Goal: Information Seeking & Learning: Learn about a topic

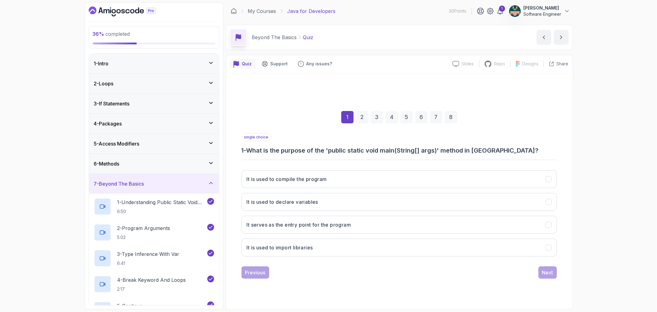
scroll to position [466, 0]
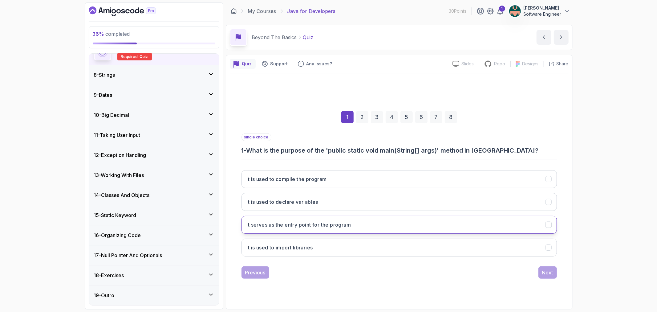
click at [362, 226] on button "It serves as the entry point for the program" at bounding box center [398, 225] width 315 height 18
click at [547, 275] on div "Next" at bounding box center [547, 271] width 11 height 7
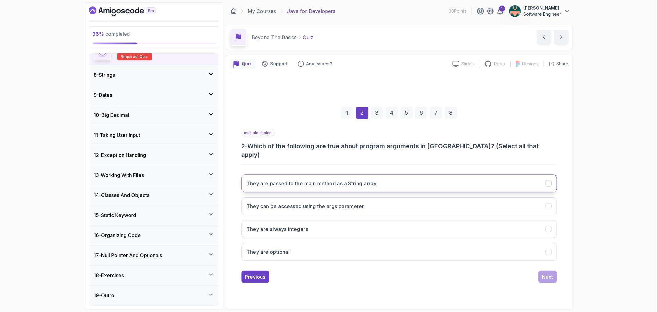
click at [547, 180] on icon "They are passed to the main method as a String array" at bounding box center [548, 183] width 6 height 6
click at [550, 180] on icon "They are passed to the main method as a String array" at bounding box center [548, 183] width 6 height 6
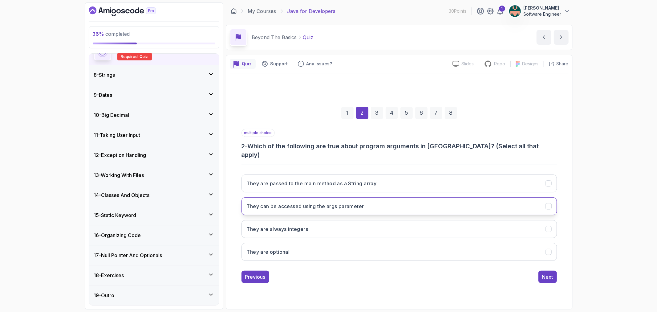
click at [549, 203] on icon "They can be accessed using the args parameter" at bounding box center [548, 206] width 6 height 6
click at [543, 273] on div "Next" at bounding box center [547, 276] width 11 height 7
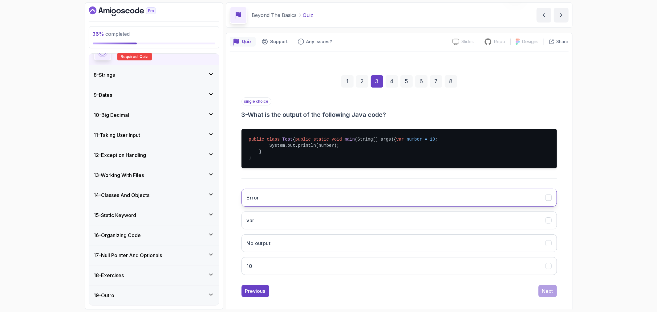
scroll to position [34, 0]
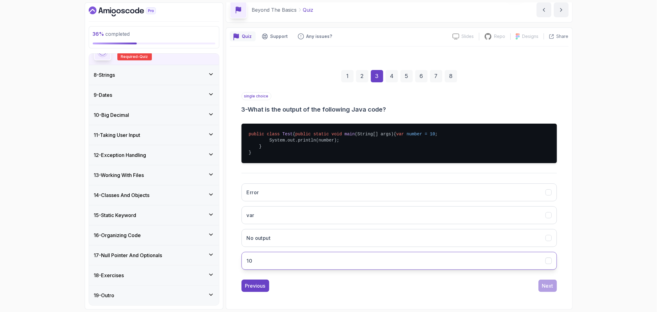
click at [546, 264] on icon "10" at bounding box center [548, 261] width 6 height 6
click at [551, 285] on button "Next" at bounding box center [547, 285] width 18 height 12
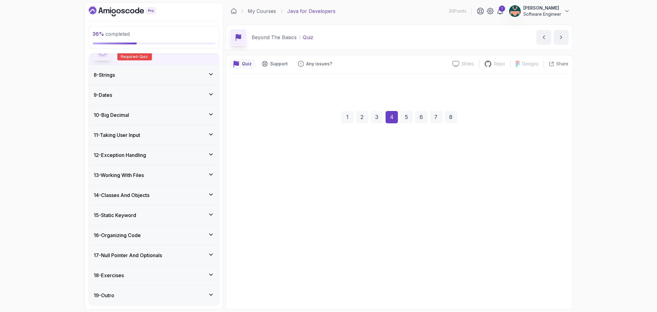
scroll to position [0, 0]
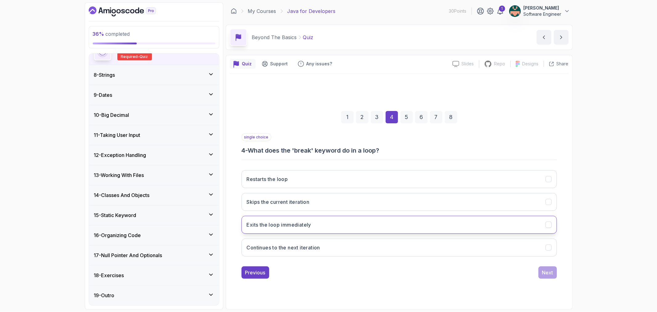
click at [550, 224] on icon "Exits the loop immediately" at bounding box center [548, 224] width 6 height 6
click at [545, 272] on div "Next" at bounding box center [547, 271] width 11 height 7
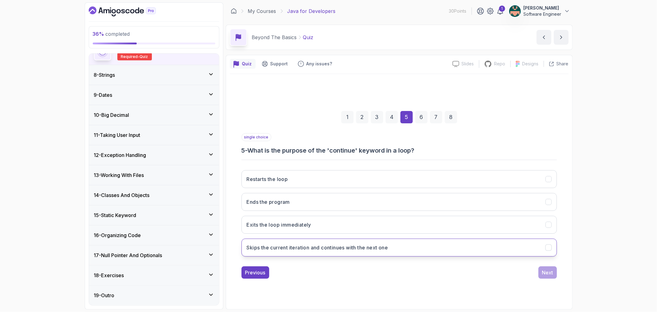
click at [543, 250] on button "Skips the current iteration and continues with the next one" at bounding box center [398, 247] width 315 height 18
click at [543, 268] on div "Next" at bounding box center [547, 271] width 11 height 7
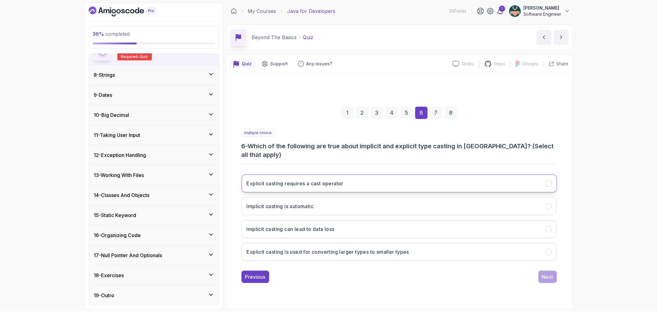
click at [545, 180] on icon "Explicit casting requires a cast operator" at bounding box center [548, 183] width 6 height 6
click at [550, 205] on button "Implicit casting is automatic" at bounding box center [398, 206] width 315 height 18
click at [551, 248] on icon "Explicit casting is used for converting larger types to smaller types" at bounding box center [548, 251] width 6 height 6
click at [549, 273] on div "Next" at bounding box center [547, 276] width 11 height 7
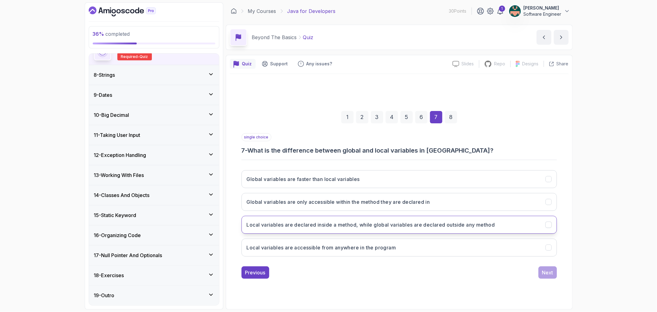
click at [546, 224] on icon "Local variables are declared inside a method, while global variables are declar…" at bounding box center [548, 224] width 6 height 6
click at [543, 270] on div "Next" at bounding box center [547, 271] width 11 height 7
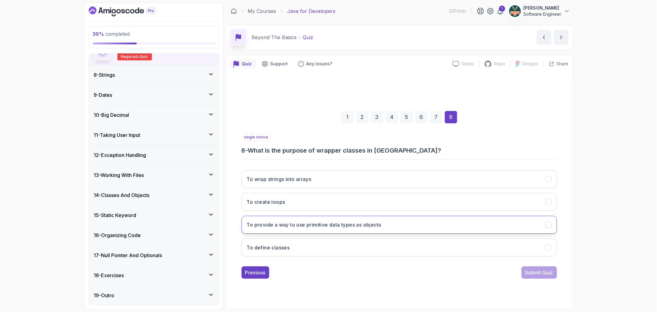
click at [547, 226] on icon "To provide a way to use primitive data types as objects" at bounding box center [548, 224] width 6 height 6
click at [538, 272] on div "Submit Quiz" at bounding box center [539, 271] width 28 height 7
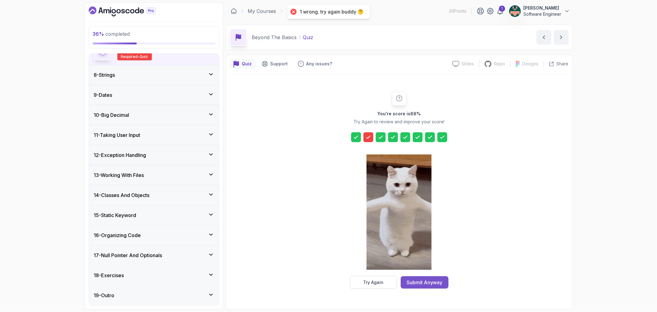
click at [438, 282] on div "Submit Anyway" at bounding box center [424, 281] width 36 height 7
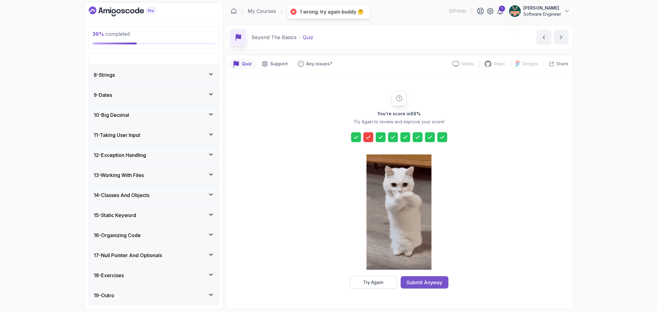
scroll to position [129, 0]
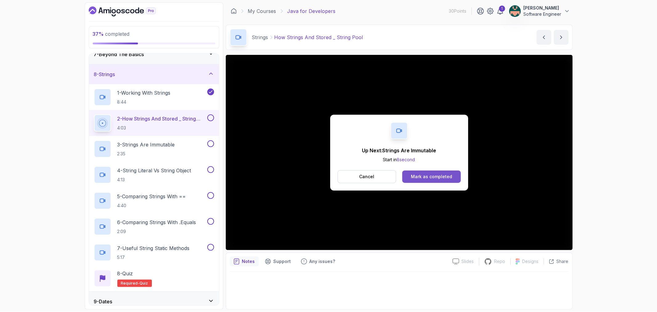
click at [409, 177] on button "Mark as completed" at bounding box center [431, 176] width 58 height 12
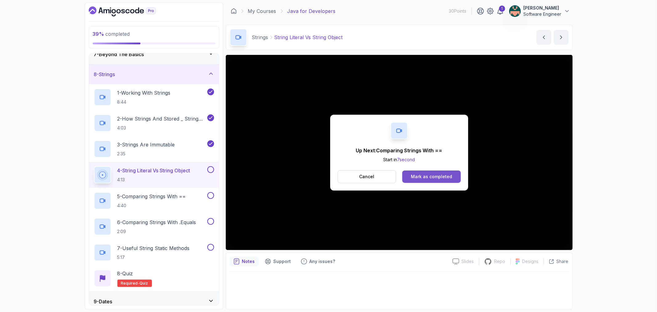
click at [414, 174] on div "Mark as completed" at bounding box center [431, 176] width 41 height 6
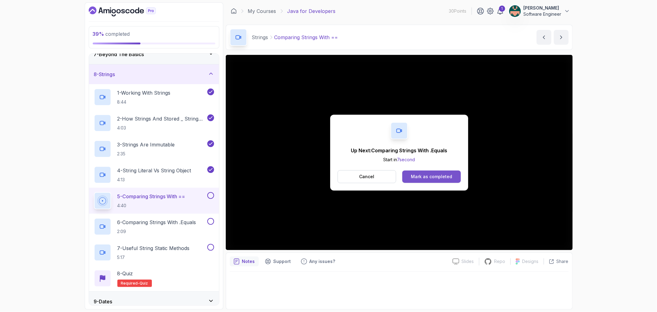
click at [410, 177] on button "Mark as completed" at bounding box center [431, 176] width 58 height 12
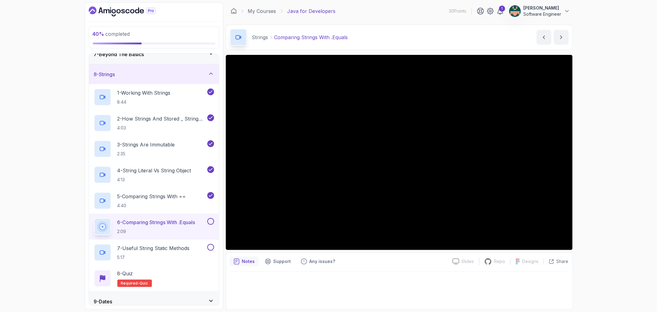
click at [212, 222] on button at bounding box center [210, 221] width 7 height 7
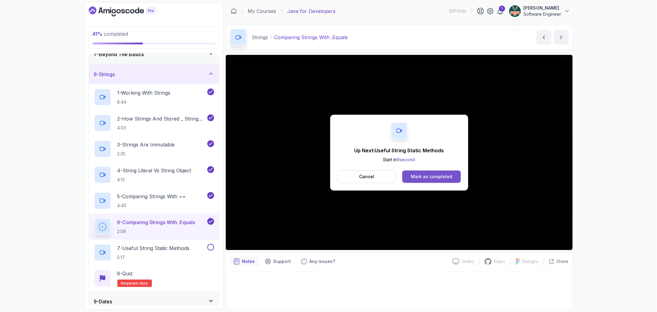
click at [434, 174] on div "Mark as completed" at bounding box center [431, 176] width 41 height 6
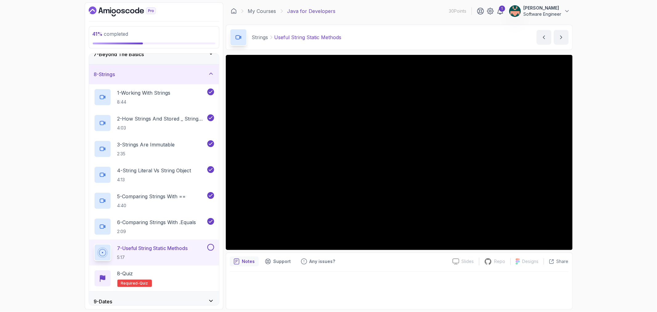
drag, startPoint x: 522, startPoint y: 55, endPoint x: 407, endPoint y: 266, distance: 240.1
click at [407, 266] on div "Notes Support Any issues?" at bounding box center [339, 261] width 218 height 10
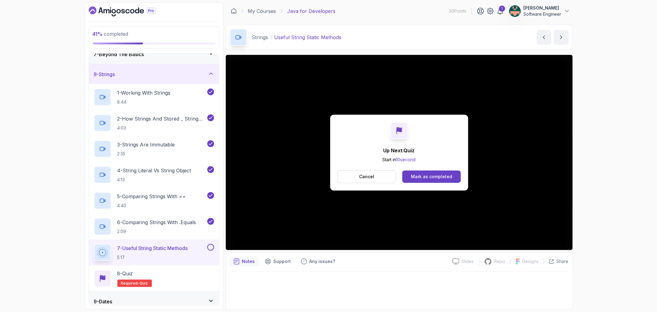
click at [446, 179] on div "Mark as completed" at bounding box center [431, 176] width 41 height 6
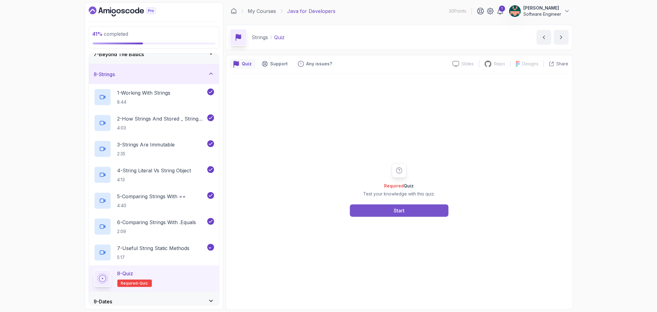
click at [392, 209] on button "Start" at bounding box center [399, 210] width 99 height 12
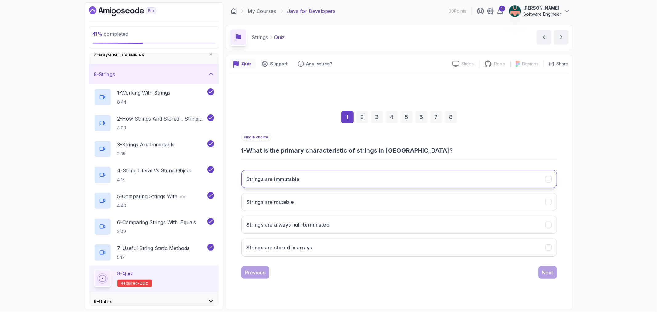
click at [544, 181] on button "Strings are immutable" at bounding box center [398, 179] width 315 height 18
click at [543, 267] on button "Next" at bounding box center [547, 272] width 18 height 12
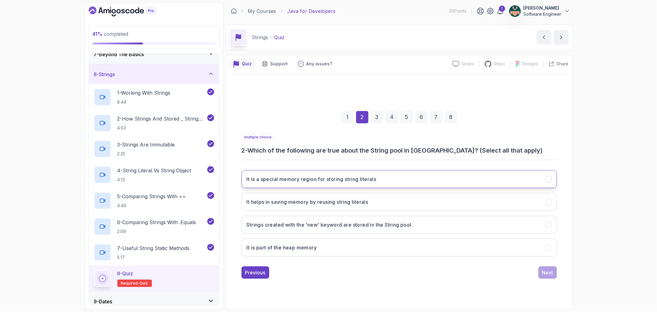
click at [547, 178] on icon "It is a special memory region for storing string literals" at bounding box center [548, 179] width 6 height 6
click at [545, 196] on button "It helps in saving memory by reusing string literals" at bounding box center [398, 202] width 315 height 18
click at [547, 246] on icon "It is part of the heap memory" at bounding box center [548, 247] width 6 height 6
click at [549, 270] on div "Next" at bounding box center [547, 271] width 11 height 7
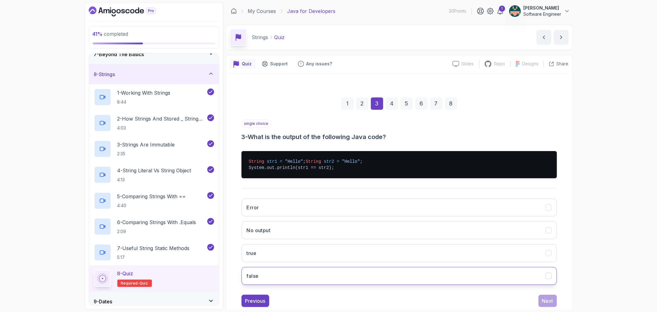
scroll to position [21, 0]
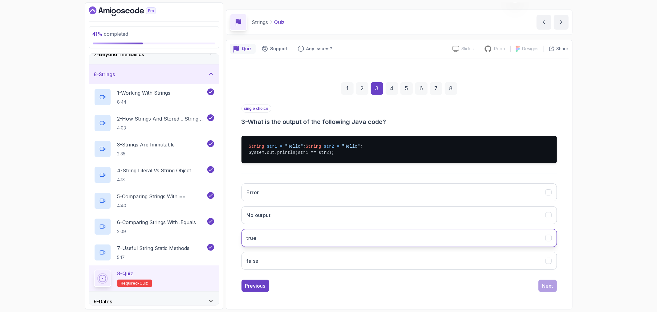
click at [399, 240] on button "true" at bounding box center [398, 238] width 315 height 18
click at [540, 286] on button "Next" at bounding box center [547, 285] width 18 height 12
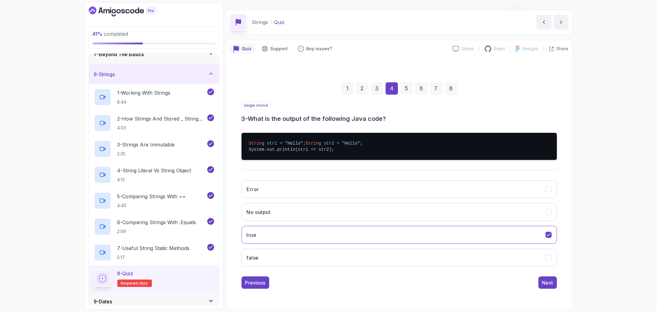
scroll to position [0, 0]
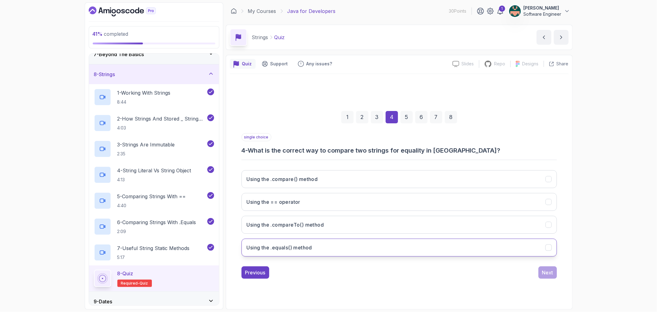
click at [545, 248] on icon "Using the .equals() method" at bounding box center [548, 247] width 6 height 6
click at [547, 272] on div "Next" at bounding box center [547, 271] width 11 height 7
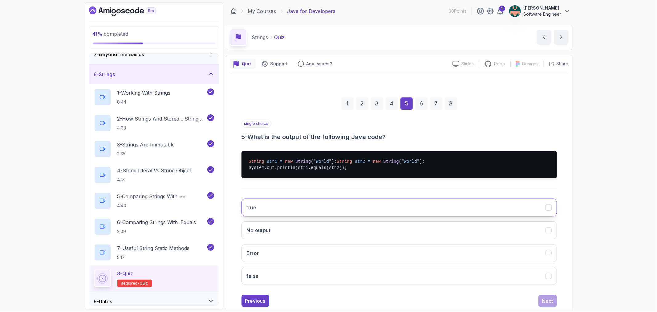
click at [545, 214] on button "true" at bounding box center [398, 207] width 315 height 18
click at [544, 303] on div "Next" at bounding box center [547, 300] width 11 height 7
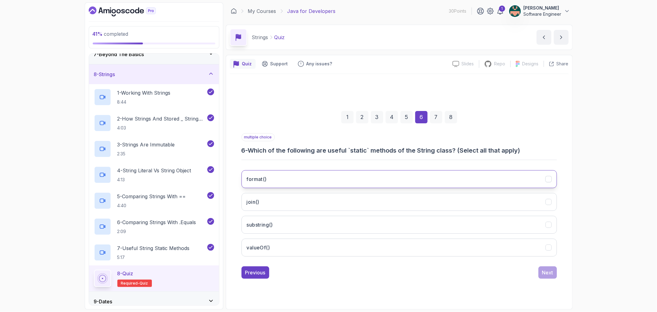
click at [544, 181] on button "format()" at bounding box center [398, 179] width 315 height 18
click at [546, 203] on icon "join()" at bounding box center [548, 202] width 6 height 6
click at [546, 248] on icon "valueOf()" at bounding box center [548, 247] width 6 height 6
click at [550, 270] on div "Next" at bounding box center [547, 271] width 11 height 7
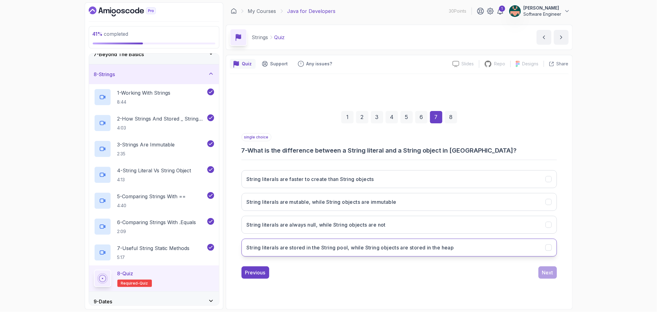
click at [546, 248] on icon "String literals are stored in the String pool, while String objects are stored …" at bounding box center [548, 247] width 6 height 6
click at [547, 268] on div "Next" at bounding box center [547, 271] width 11 height 7
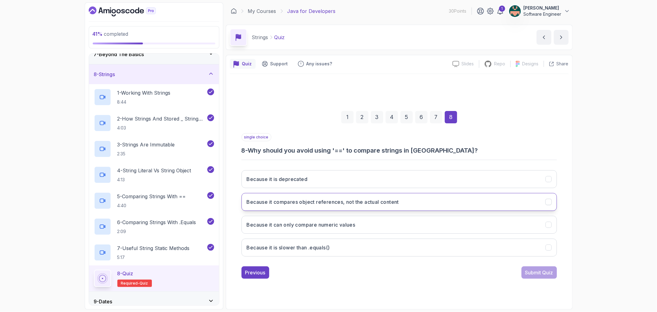
click at [555, 201] on button "Because it compares object references, not the actual content" at bounding box center [398, 202] width 315 height 18
click at [532, 272] on div "Submit Quiz" at bounding box center [539, 271] width 28 height 7
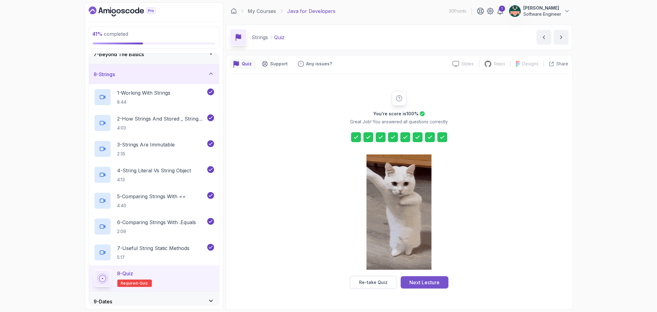
click at [430, 280] on div "Next Lecture" at bounding box center [424, 281] width 30 height 7
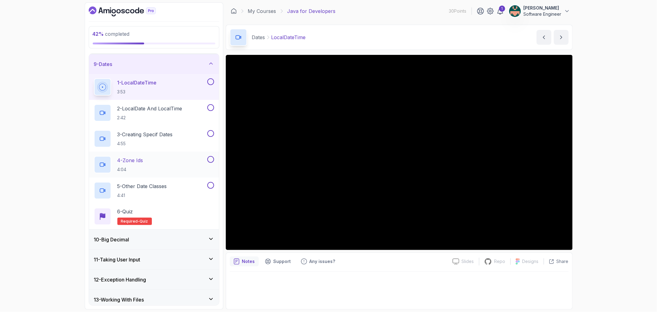
scroll to position [148, 0]
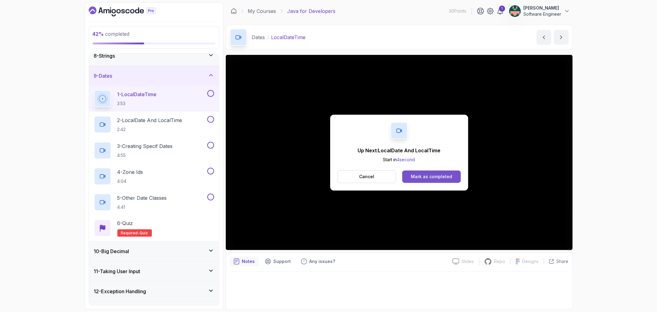
click at [438, 180] on button "Mark as completed" at bounding box center [431, 176] width 58 height 12
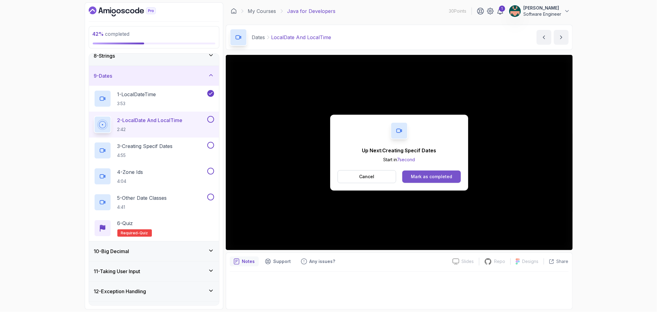
click at [436, 179] on div "Mark as completed" at bounding box center [431, 176] width 41 height 6
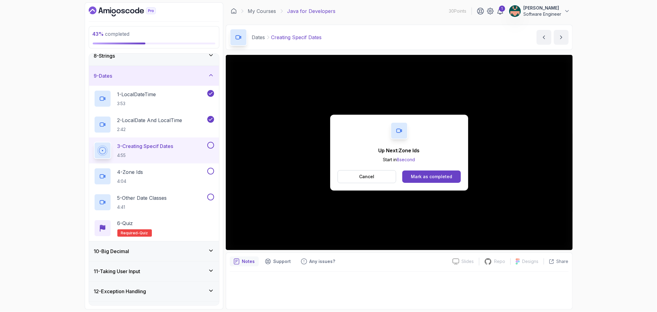
click at [436, 178] on div "Mark as completed" at bounding box center [431, 176] width 41 height 6
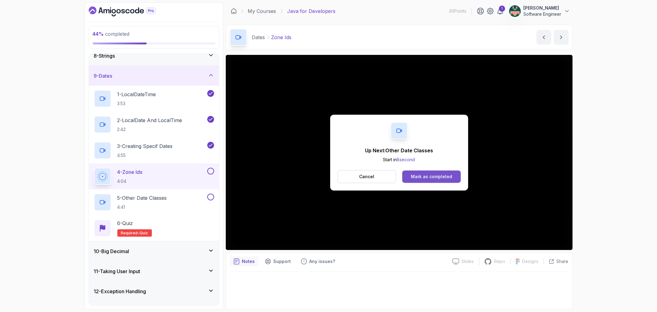
click at [430, 173] on div "Mark as completed" at bounding box center [431, 176] width 41 height 6
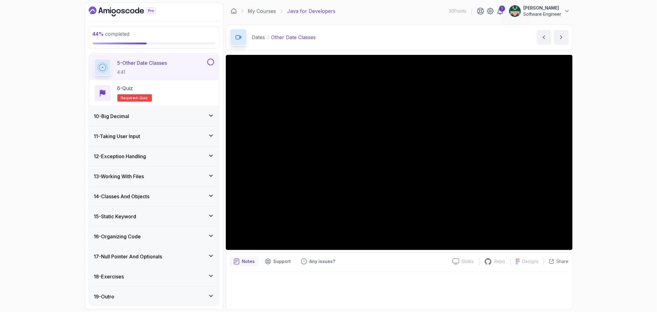
scroll to position [285, 0]
drag, startPoint x: 214, startPoint y: 240, endPoint x: 367, endPoint y: 268, distance: 155.3
click at [367, 268] on div "Notes Support Any issues? Slides Slides not available Repo Repository not avail…" at bounding box center [399, 280] width 347 height 57
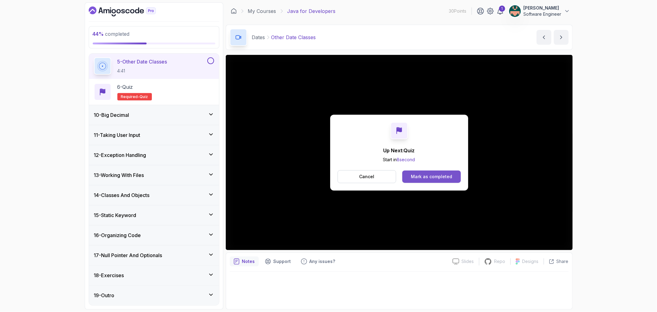
click at [428, 178] on div "Mark as completed" at bounding box center [431, 176] width 41 height 6
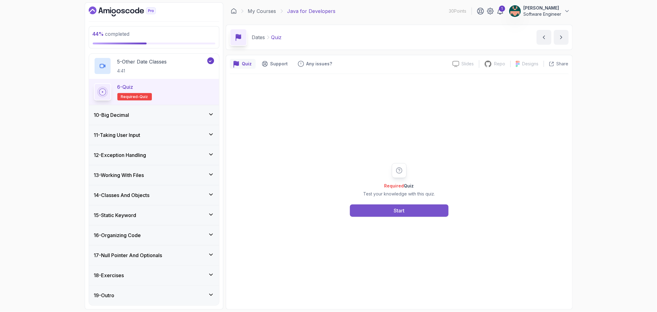
click at [396, 211] on div "Start" at bounding box center [399, 210] width 11 height 7
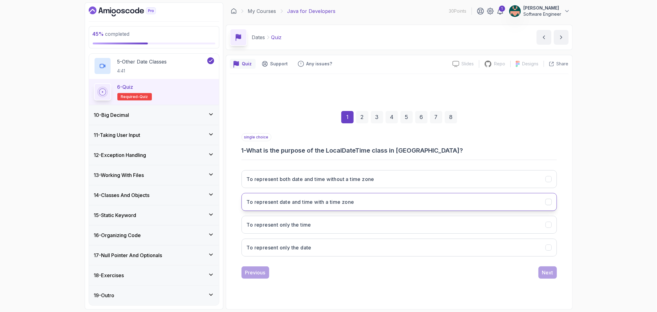
click at [548, 203] on icon "To represent date and time with a time zone" at bounding box center [548, 202] width 6 height 6
click at [548, 270] on div "Next" at bounding box center [547, 271] width 11 height 7
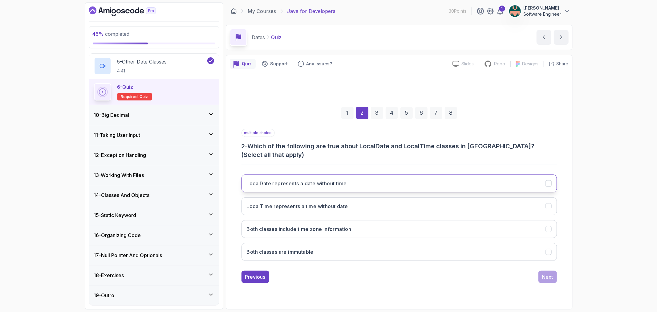
click at [551, 180] on icon "LocalDate represents a date without time" at bounding box center [548, 183] width 6 height 6
click at [547, 203] on icon "LocalTime represents a time without date" at bounding box center [548, 206] width 6 height 6
click at [547, 226] on icon "Both classes include time zone information" at bounding box center [548, 229] width 6 height 6
click at [542, 273] on div "Next" at bounding box center [547, 276] width 11 height 7
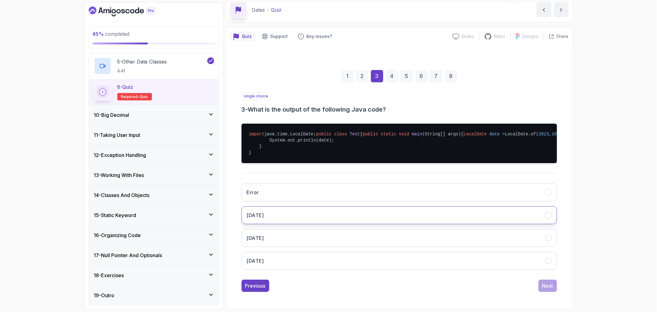
scroll to position [46, 0]
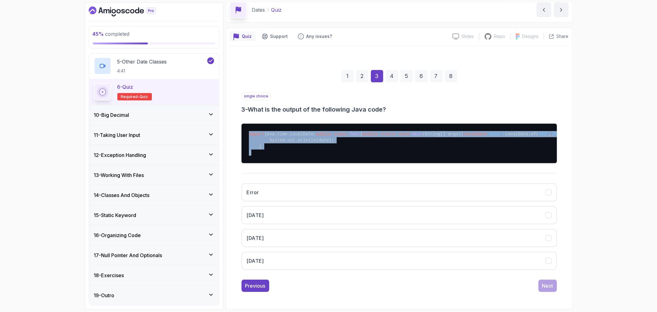
drag, startPoint x: 252, startPoint y: 152, endPoint x: 244, endPoint y: 117, distance: 35.7
click at [244, 123] on pre "import java.time.LocalDate; public class Test { public static void main (String…" at bounding box center [398, 142] width 315 height 39
copy pre "import java.time.LocalDate; public class Test { public static void main (String…"
click at [305, 151] on pre "import java.time.LocalDate; public class Test { public static void main (String…" at bounding box center [398, 142] width 315 height 39
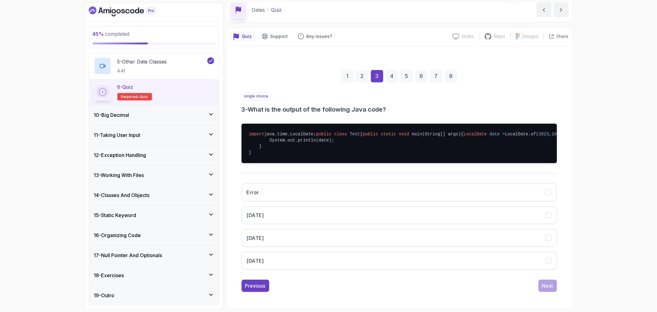
drag, startPoint x: 326, startPoint y: 140, endPoint x: 257, endPoint y: 132, distance: 69.4
click at [257, 132] on pre "import java.time.LocalDate; public class Test { public static void main (String…" at bounding box center [398, 142] width 315 height 39
copy pre "LocalDate date = LocalDate.of( 2023 , 10 , 5 ); System.out.println(date);"
click at [550, 216] on icon "2023-10-05" at bounding box center [548, 215] width 6 height 6
click at [546, 285] on div "Next" at bounding box center [547, 285] width 11 height 7
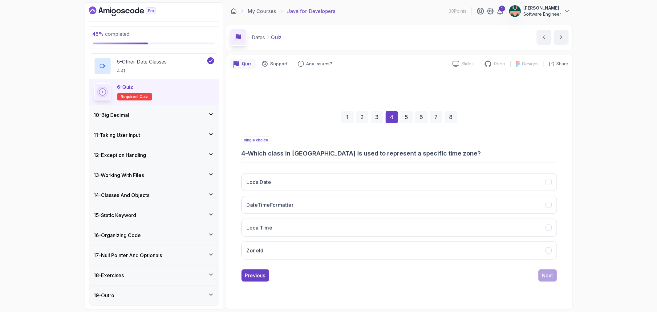
scroll to position [0, 0]
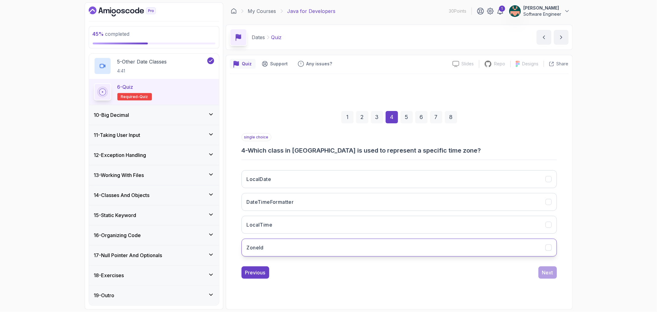
click at [530, 244] on button "ZoneId" at bounding box center [398, 247] width 315 height 18
click at [544, 274] on div "Next" at bounding box center [547, 271] width 11 height 7
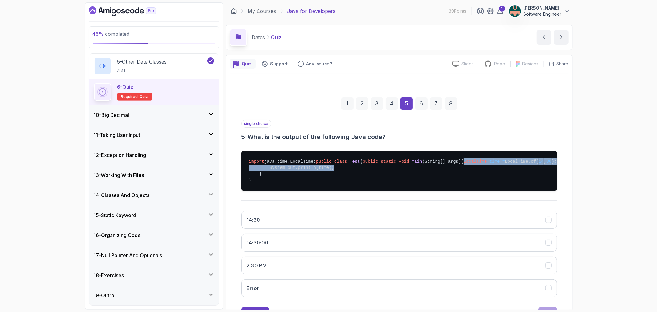
drag, startPoint x: 328, startPoint y: 186, endPoint x: 266, endPoint y: 181, distance: 62.1
click at [266, 181] on pre "import java.time.LocalTime; public class Test { public static void main (String…" at bounding box center [398, 170] width 315 height 39
copy pre "LocalTime time = LocalTime.of( 14 , 30 ); System.out.println(time);"
click at [550, 221] on icon "14:30" at bounding box center [548, 219] width 3 height 2
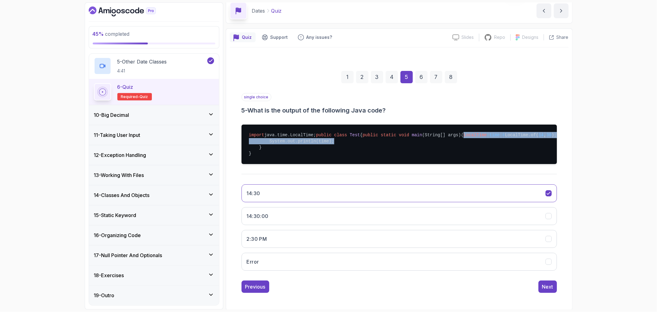
scroll to position [46, 0]
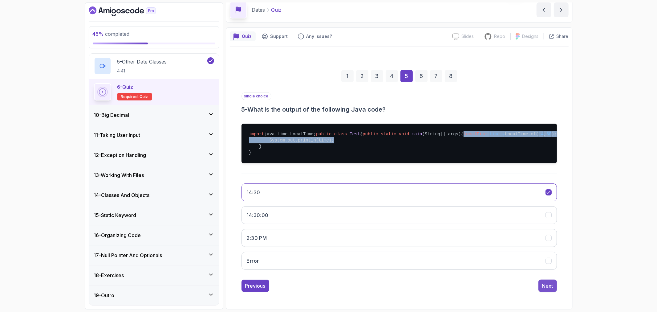
click at [547, 283] on div "Next" at bounding box center [547, 285] width 11 height 7
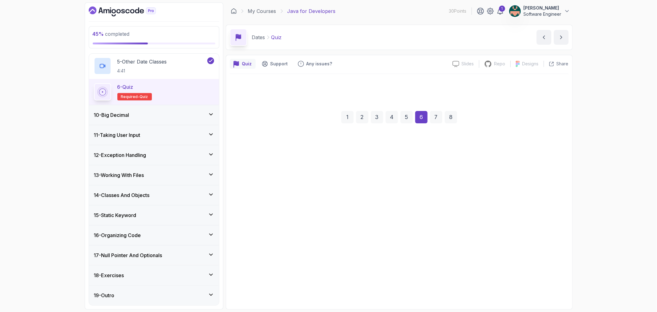
scroll to position [0, 0]
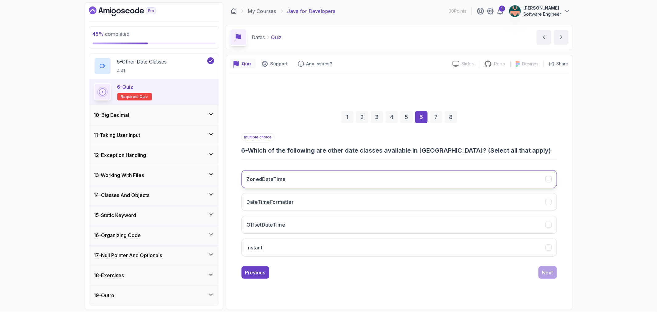
click at [541, 180] on button "ZonedDateTime" at bounding box center [398, 179] width 315 height 18
click at [547, 241] on button "Instant" at bounding box center [398, 247] width 315 height 18
click at [547, 272] on div "Next" at bounding box center [547, 271] width 11 height 7
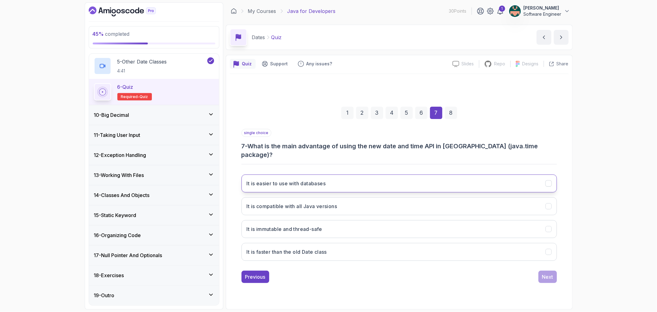
click at [549, 182] on icon "It is easier to use with databases" at bounding box center [548, 183] width 3 height 2
click at [543, 274] on div "Next" at bounding box center [547, 276] width 11 height 7
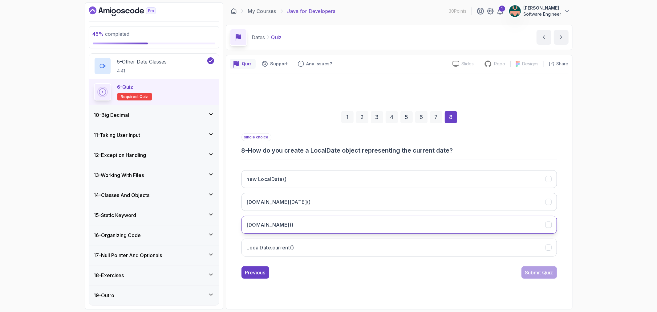
click at [553, 223] on button "[DOMAIN_NAME]()" at bounding box center [398, 225] width 315 height 18
click at [536, 272] on div "Submit Quiz" at bounding box center [539, 271] width 28 height 7
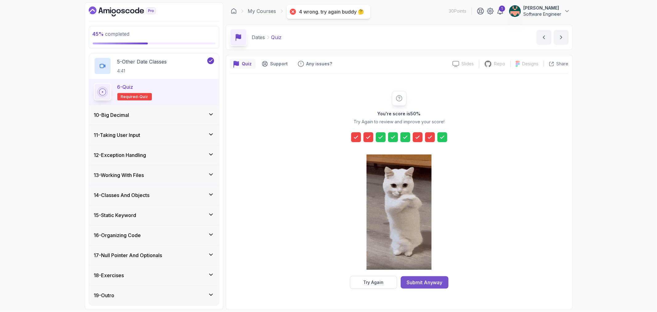
click at [428, 287] on button "Submit Anyway" at bounding box center [425, 282] width 48 height 12
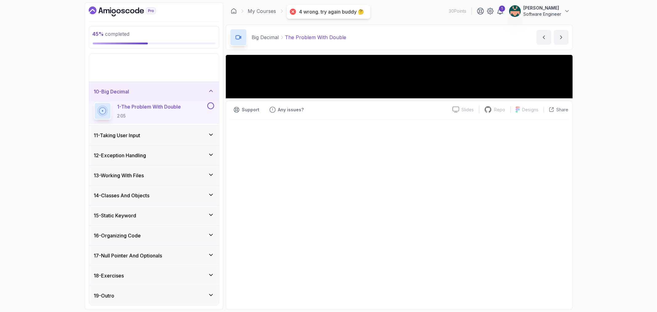
scroll to position [129, 0]
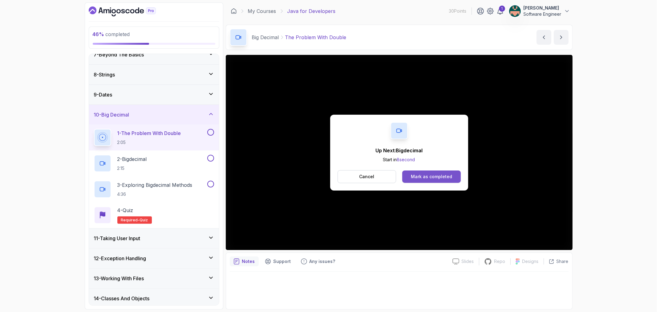
click at [438, 181] on button "Mark as completed" at bounding box center [431, 176] width 58 height 12
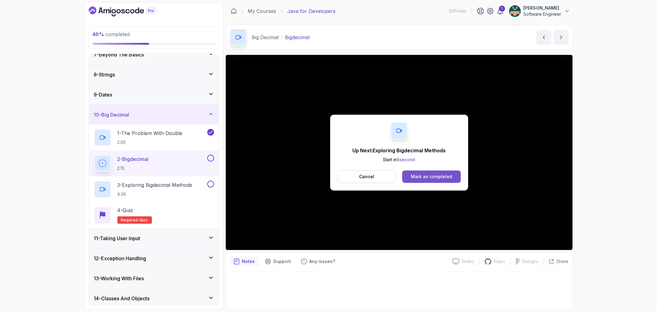
click at [436, 176] on div "Mark as completed" at bounding box center [431, 176] width 41 height 6
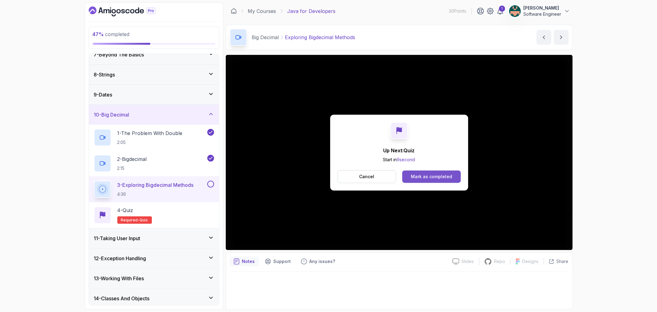
click at [442, 172] on button "Mark as completed" at bounding box center [431, 176] width 58 height 12
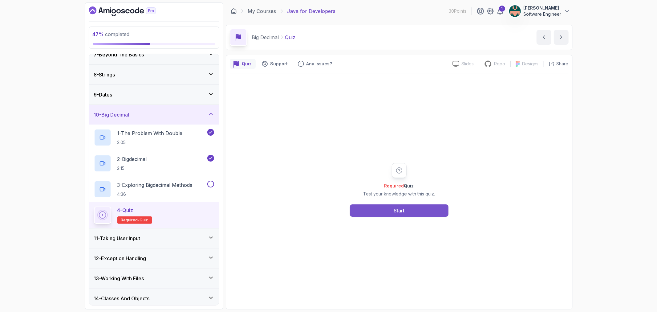
click at [386, 208] on button "Start" at bounding box center [399, 210] width 99 height 12
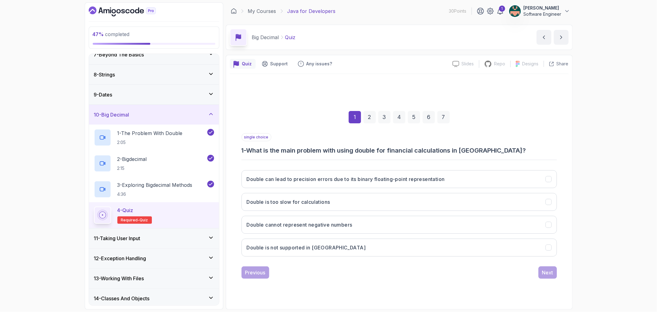
click at [558, 179] on div "1 2 3 4 5 6 7 single choice 1 - What is the main problem with using double for …" at bounding box center [399, 189] width 339 height 187
click at [548, 180] on icon "Double can lead to precision errors due to its binary floating-point representa…" at bounding box center [548, 179] width 6 height 6
click at [483, 304] on div "1 2 3 4 5 6 7 single choice 1 - What is the main problem with using double for …" at bounding box center [399, 189] width 339 height 231
click at [548, 274] on div "Next" at bounding box center [547, 271] width 11 height 7
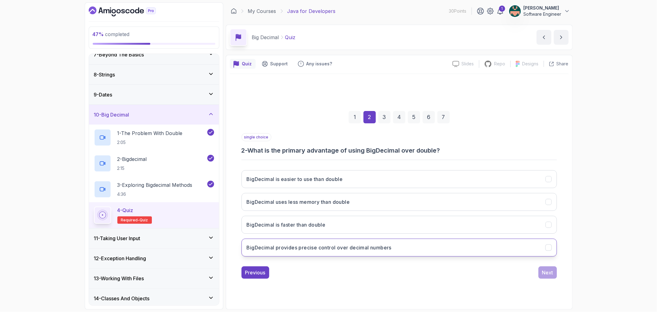
click at [531, 254] on button "BigDecimal provides precise control over decimal numbers" at bounding box center [398, 247] width 315 height 18
click at [547, 272] on div "Next" at bounding box center [547, 271] width 11 height 7
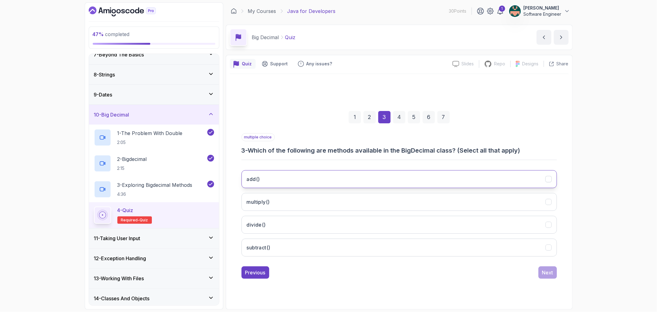
click at [547, 180] on icon "add()" at bounding box center [548, 179] width 6 height 6
click at [546, 196] on button "multiply()" at bounding box center [398, 202] width 315 height 18
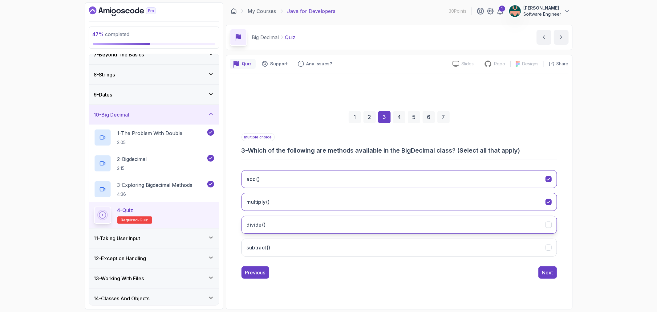
click at [546, 224] on icon "divide()" at bounding box center [548, 224] width 6 height 6
click at [544, 250] on button "subtract()" at bounding box center [398, 247] width 315 height 18
click at [543, 273] on div "Next" at bounding box center [547, 271] width 11 height 7
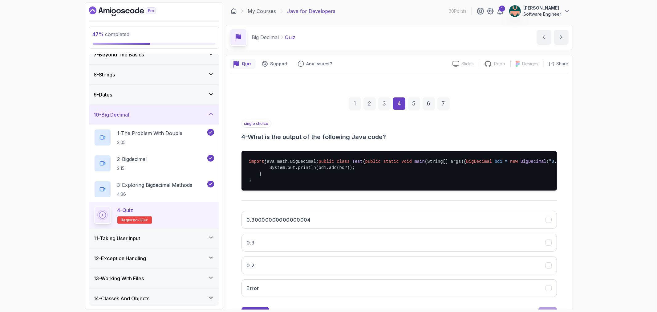
drag, startPoint x: 264, startPoint y: 199, endPoint x: 256, endPoint y: 184, distance: 17.4
click at [256, 184] on pre "import java.math.BigDecimal; public class Test { public static void main (Strin…" at bounding box center [398, 170] width 315 height 39
click at [315, 190] on pre "import java.math.BigDecimal; public class Test { public static void main (Strin…" at bounding box center [398, 170] width 315 height 39
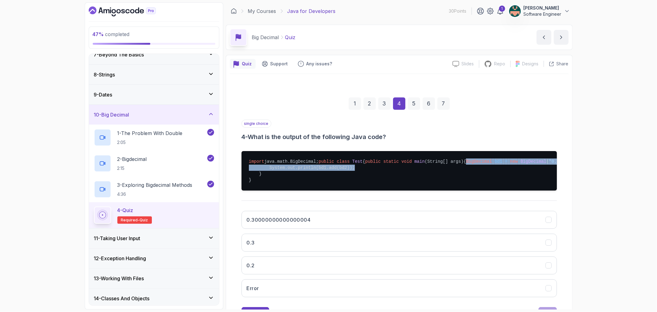
drag, startPoint x: 345, startPoint y: 192, endPoint x: 268, endPoint y: 180, distance: 77.9
click at [268, 180] on pre "import java.math.BigDecimal; public class Test { public static void main (Strin…" at bounding box center [398, 170] width 315 height 39
copy pre "BigDecimal bd1 = new BigDecimal ( "0.1" ); BigDecimal bd2 = new BigDecimal ( "0…"
click at [549, 245] on icon "0.3" at bounding box center [548, 243] width 6 height 6
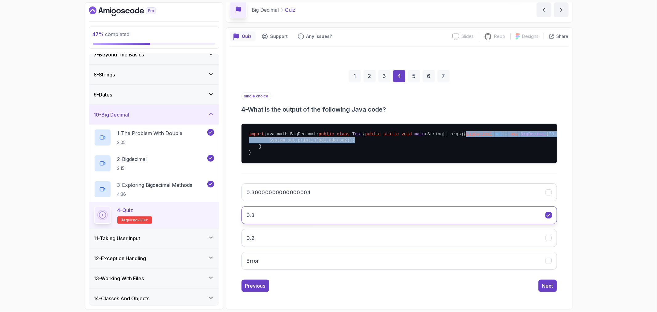
scroll to position [52, 0]
click at [547, 288] on div "Next" at bounding box center [547, 285] width 11 height 7
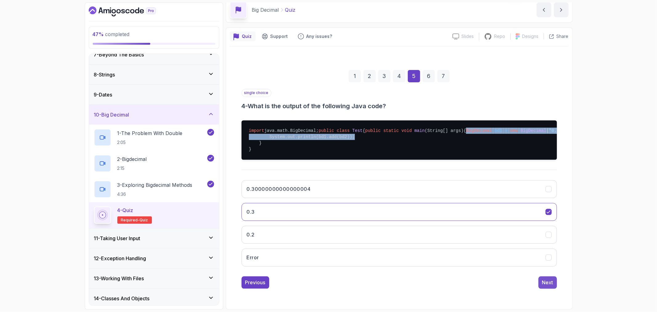
scroll to position [0, 0]
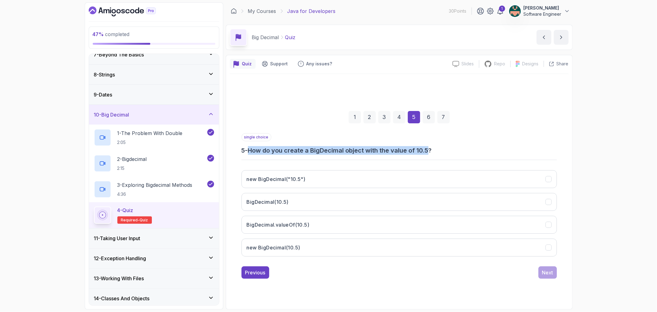
drag, startPoint x: 251, startPoint y: 149, endPoint x: 430, endPoint y: 147, distance: 178.9
click at [430, 147] on h3 "5 - How do you create a BigDecimal object with the value of 10.5?" at bounding box center [398, 150] width 315 height 9
click at [547, 180] on icon at bounding box center [548, 179] width 6 height 6
click at [544, 276] on div "Next" at bounding box center [547, 271] width 11 height 7
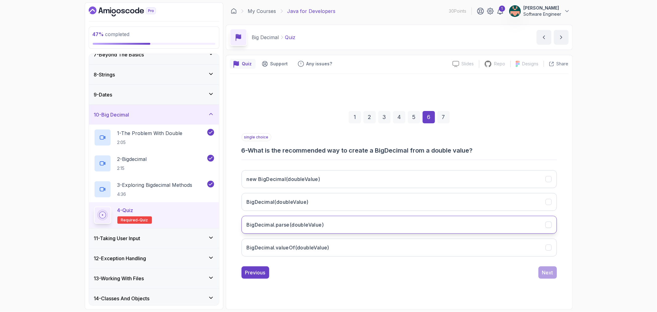
click at [548, 223] on icon "BigDecimal.parse(doubleValue)" at bounding box center [548, 224] width 6 height 6
click at [546, 270] on div "Next" at bounding box center [547, 271] width 11 height 7
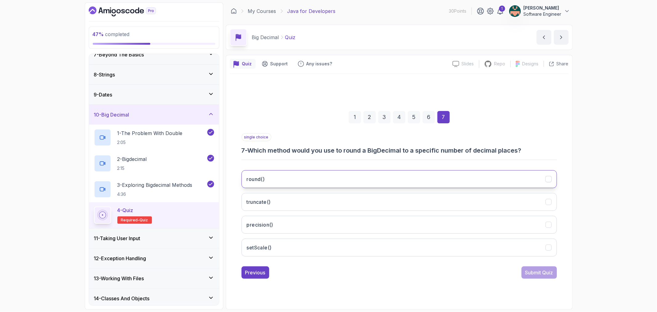
click at [546, 179] on icon "round()" at bounding box center [548, 179] width 6 height 6
click at [539, 267] on button "Submit Quiz" at bounding box center [538, 272] width 35 height 12
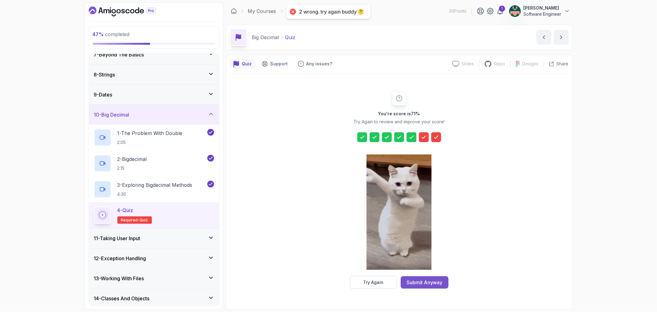
click at [438, 284] on div "Submit Anyway" at bounding box center [424, 281] width 36 height 7
